Goal: Task Accomplishment & Management: Manage account settings

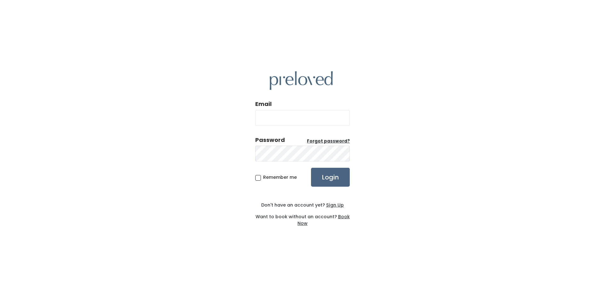
type input "[EMAIL_ADDRESS][DOMAIN_NAME]"
click at [334, 176] on input "Login" at bounding box center [330, 177] width 39 height 19
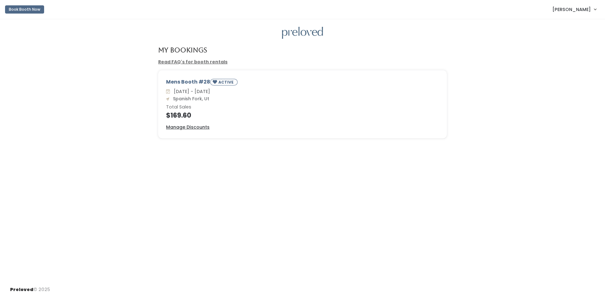
click at [582, 8] on span "Cindy Stone" at bounding box center [572, 9] width 38 height 7
click at [561, 53] on button "Logout" at bounding box center [574, 52] width 56 height 11
